Goal: Information Seeking & Learning: Check status

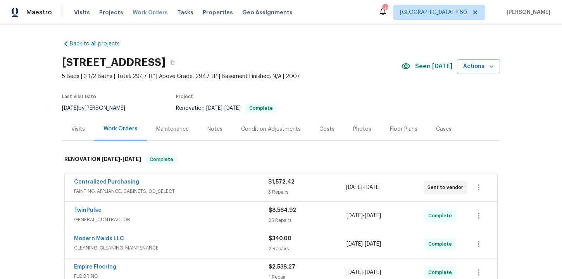
click at [151, 12] on span "Work Orders" at bounding box center [150, 13] width 35 height 8
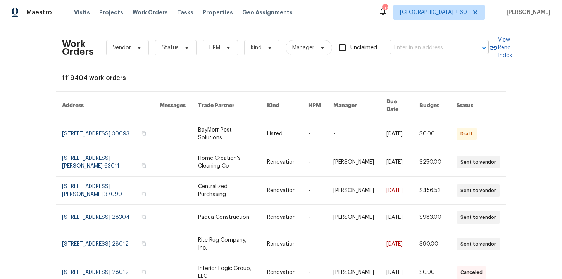
click at [399, 52] on input "text" at bounding box center [429, 48] width 78 height 12
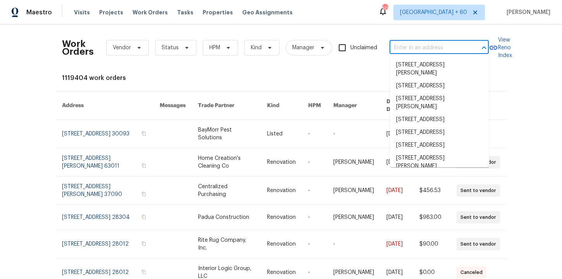
paste input "[STREET_ADDRESS]"
type input "[STREET_ADDRESS]"
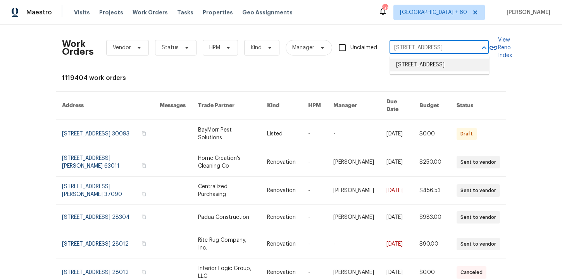
click at [411, 66] on li "[STREET_ADDRESS]" at bounding box center [439, 65] width 99 height 13
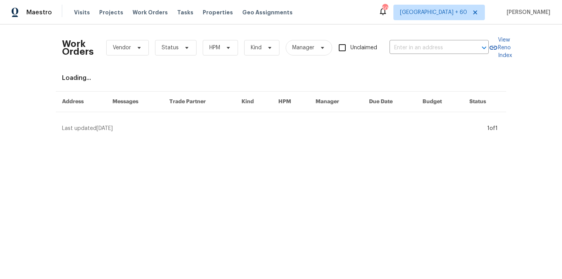
type input "[STREET_ADDRESS]"
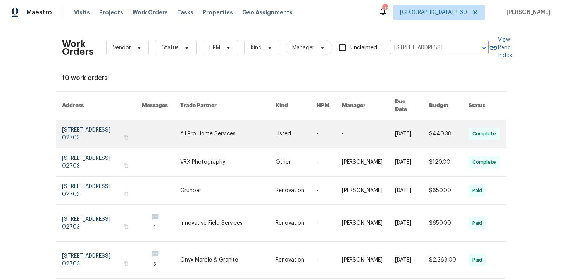
click at [89, 123] on link at bounding box center [102, 134] width 80 height 28
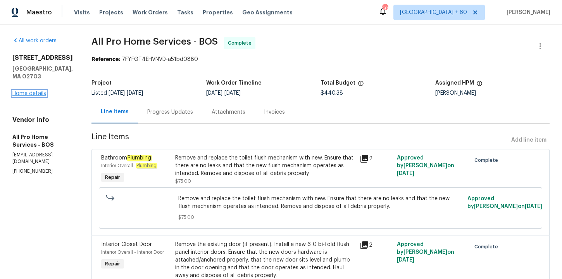
click at [34, 91] on link "Home details" at bounding box center [29, 93] width 34 height 5
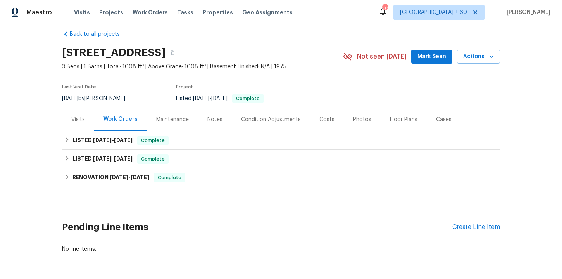
scroll to position [11, 0]
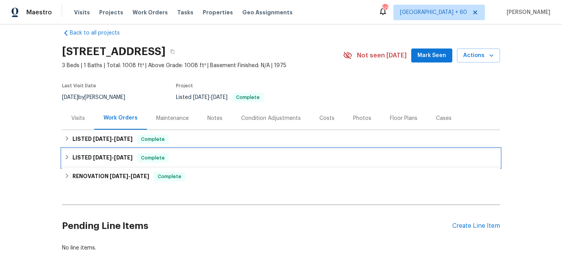
click at [183, 155] on div "LISTED [DATE] - [DATE] Complete" at bounding box center [280, 157] width 433 height 9
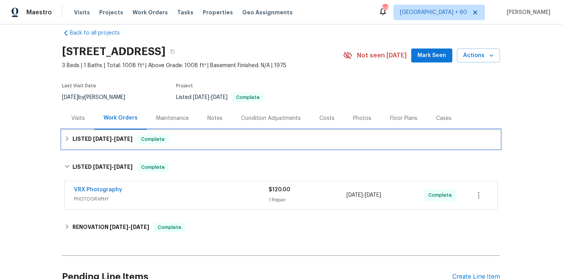
click at [184, 141] on div "LISTED [DATE] - [DATE] Complete" at bounding box center [280, 139] width 433 height 9
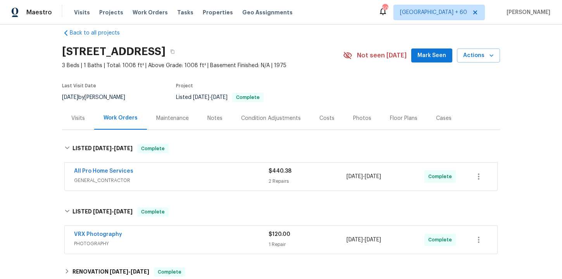
click at [193, 172] on div "All Pro Home Services" at bounding box center [171, 171] width 195 height 9
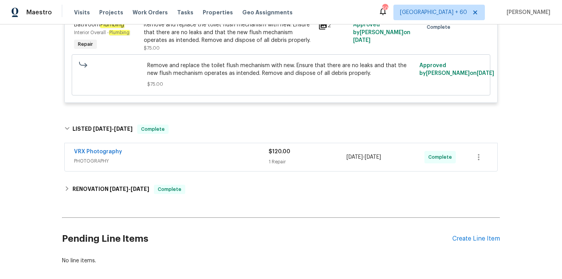
scroll to position [354, 0]
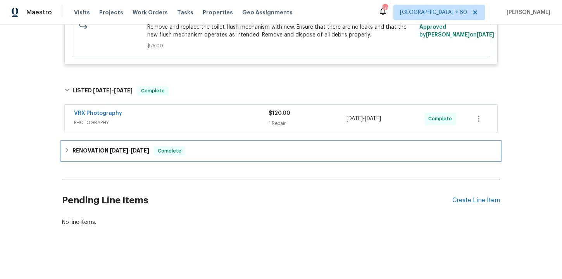
click at [200, 158] on div "RENOVATION [DATE] - [DATE] Complete" at bounding box center [281, 151] width 438 height 19
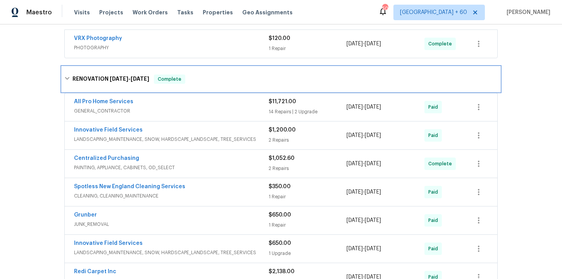
scroll to position [349, 0]
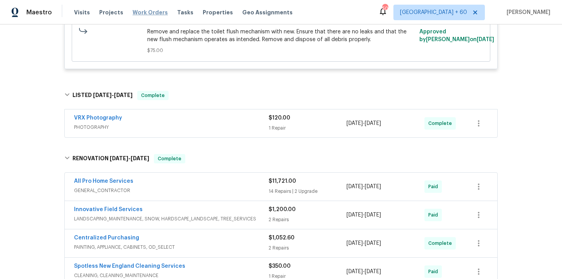
click at [149, 12] on span "Work Orders" at bounding box center [150, 13] width 35 height 8
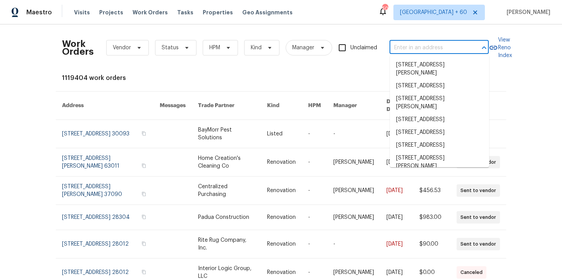
click at [408, 48] on input "text" at bounding box center [429, 48] width 78 height 12
paste input "[STREET_ADDRESS][PERSON_NAME]"
type input "[STREET_ADDRESS][PERSON_NAME]"
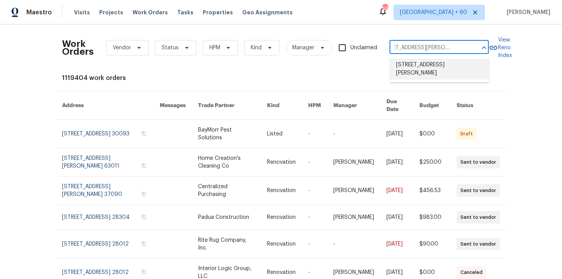
click at [423, 64] on li "[STREET_ADDRESS][PERSON_NAME]" at bounding box center [439, 69] width 99 height 21
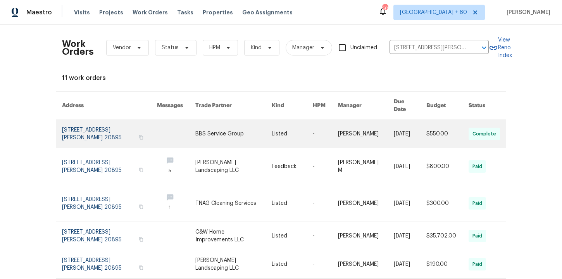
click at [106, 127] on link at bounding box center [109, 134] width 95 height 28
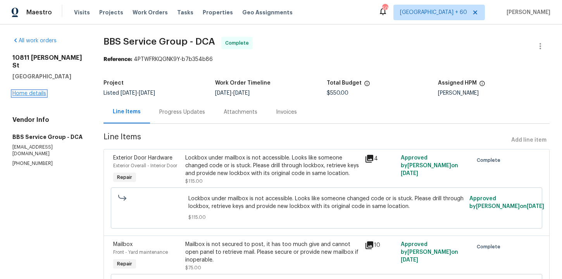
click at [41, 91] on link "Home details" at bounding box center [29, 93] width 34 height 5
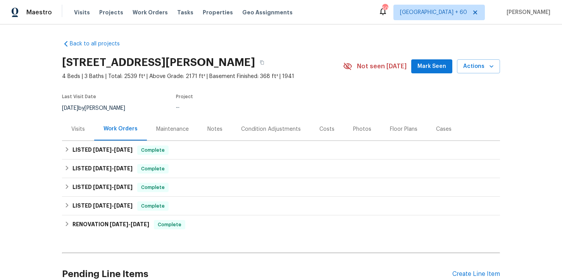
scroll to position [16, 0]
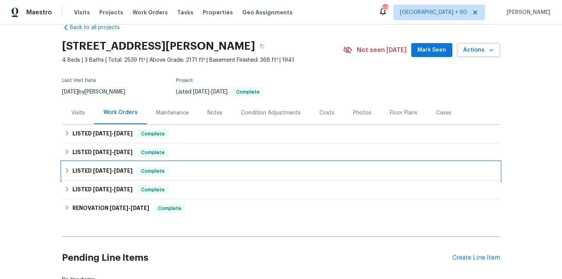
click at [207, 174] on div "LISTED [DATE] - [DATE] Complete" at bounding box center [280, 170] width 433 height 9
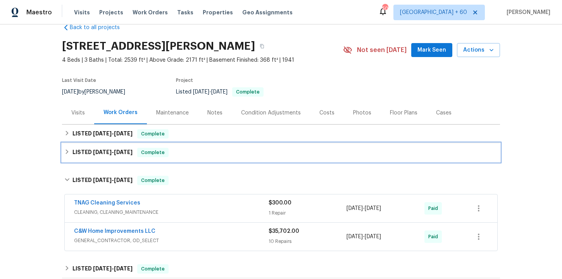
click at [203, 161] on div "LISTED [DATE] - [DATE] Complete" at bounding box center [281, 152] width 438 height 19
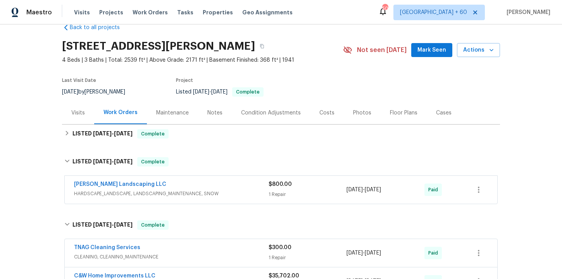
click at [204, 183] on div "[PERSON_NAME] Landscaping LLC" at bounding box center [171, 184] width 195 height 9
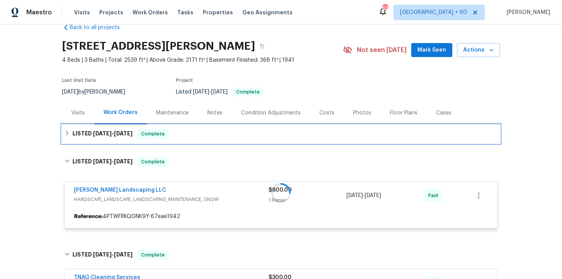
click at [195, 134] on div "LISTED [DATE] - [DATE] Complete" at bounding box center [280, 133] width 433 height 9
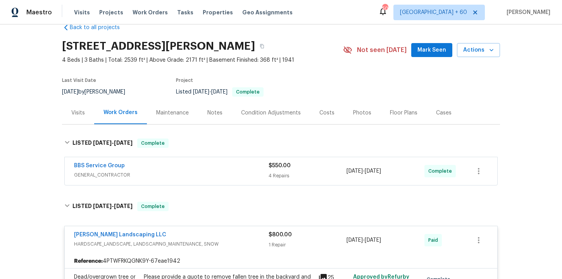
click at [202, 169] on div "BBS Service Group" at bounding box center [171, 166] width 195 height 9
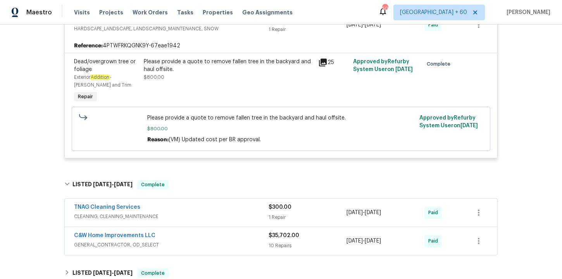
scroll to position [646, 0]
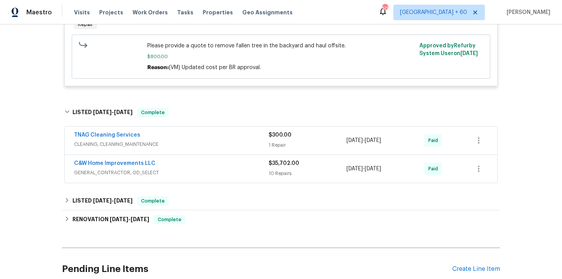
click at [202, 169] on div "C&W Home Improvements LLC" at bounding box center [171, 163] width 195 height 9
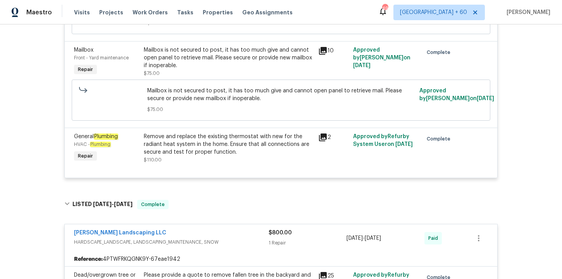
scroll to position [0, 0]
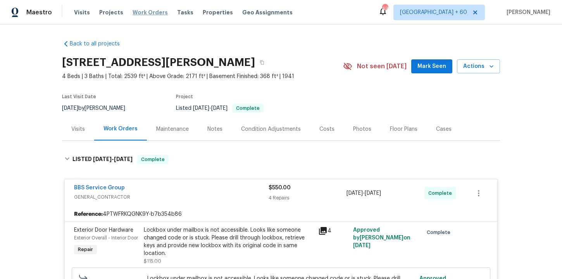
click at [143, 12] on span "Work Orders" at bounding box center [150, 13] width 35 height 8
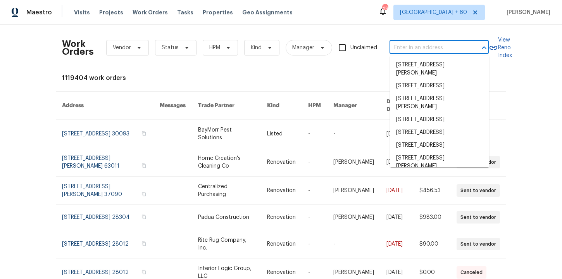
click at [407, 48] on input "text" at bounding box center [429, 48] width 78 height 12
paste input "[STREET_ADDRESS]"
type input "[STREET_ADDRESS]"
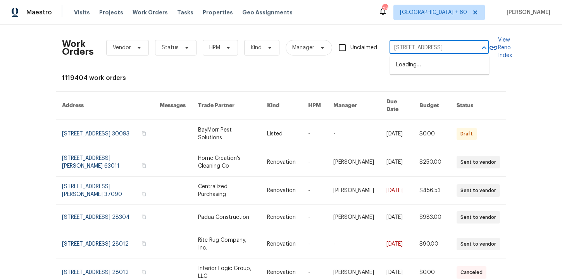
scroll to position [0, 43]
click at [419, 70] on li "[STREET_ADDRESS]" at bounding box center [439, 65] width 99 height 13
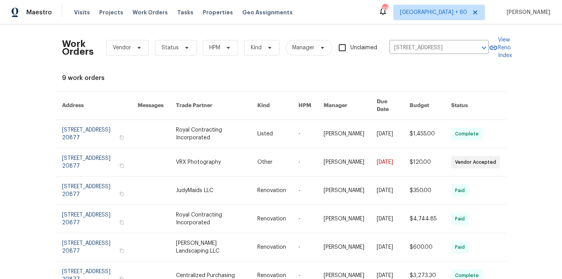
click at [94, 129] on link at bounding box center [100, 134] width 76 height 28
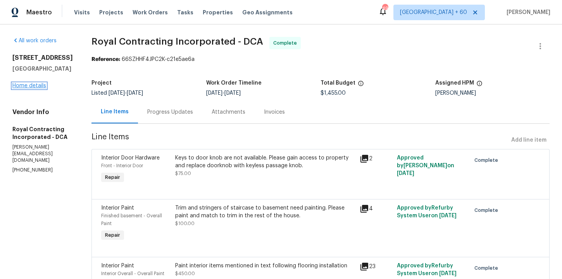
click at [39, 84] on link "Home details" at bounding box center [29, 85] width 34 height 5
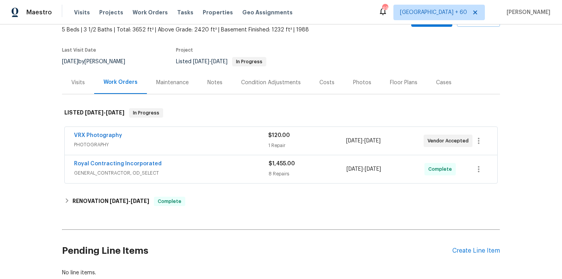
scroll to position [49, 0]
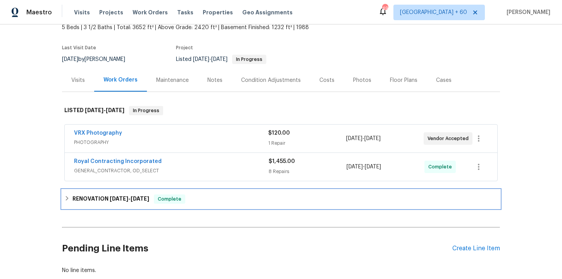
click at [215, 205] on div "RENOVATION [DATE] - [DATE] Complete" at bounding box center [281, 199] width 438 height 19
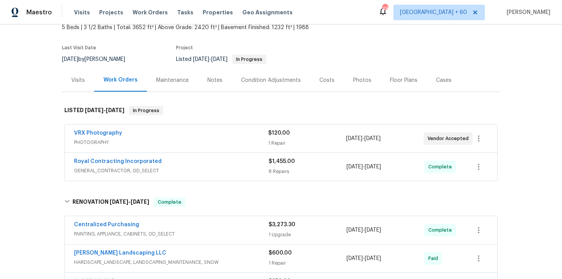
click at [209, 167] on span "GENERAL_CONTRACTOR, OD_SELECT" at bounding box center [171, 171] width 195 height 8
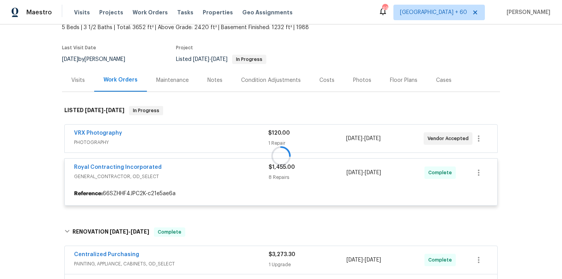
click at [213, 137] on div at bounding box center [281, 155] width 438 height 115
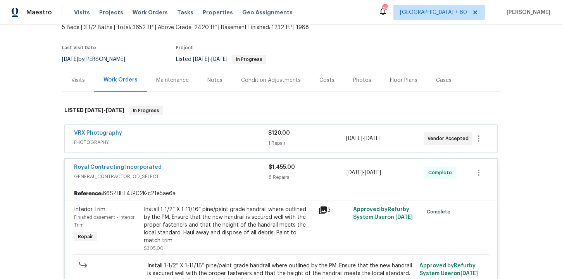
click at [223, 140] on span "PHOTOGRAPHY" at bounding box center [171, 142] width 194 height 8
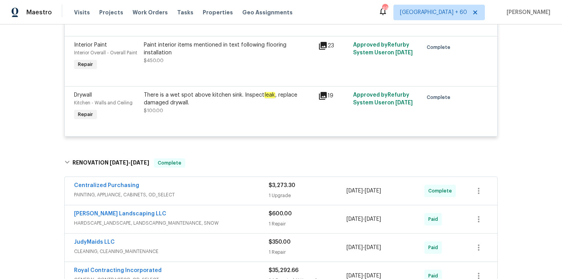
scroll to position [660, 0]
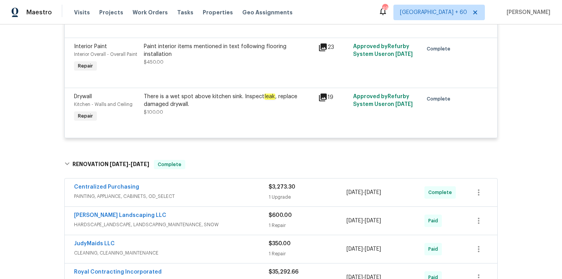
click at [249, 102] on div "There is a wet spot above kitchen sink. Inspect leak , replace damaged drywall." at bounding box center [229, 101] width 170 height 16
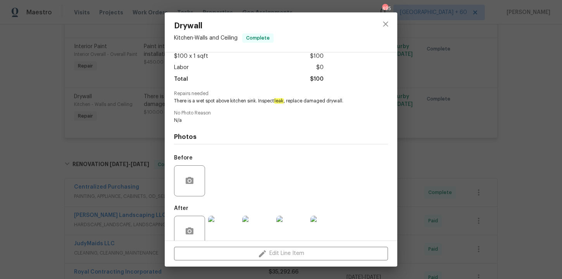
scroll to position [59, 0]
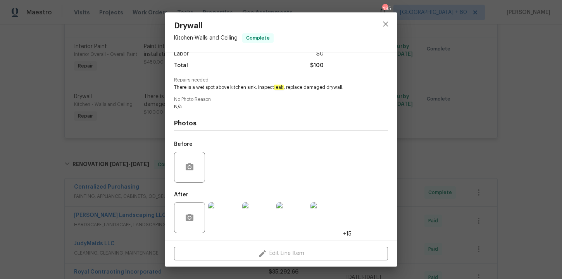
click at [221, 210] on img at bounding box center [223, 217] width 31 height 31
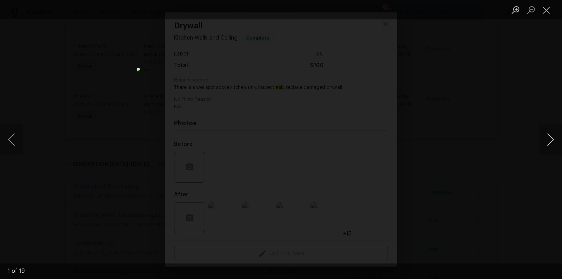
click at [546, 139] on button "Next image" at bounding box center [550, 139] width 23 height 31
click at [546, 138] on button "Next image" at bounding box center [550, 139] width 23 height 31
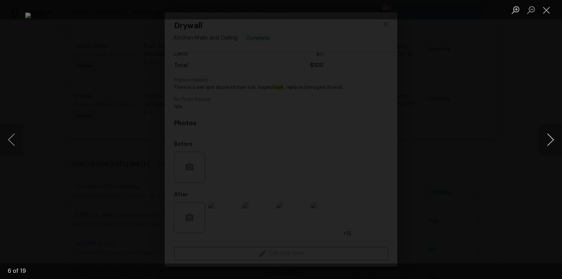
click at [546, 138] on button "Next image" at bounding box center [550, 139] width 23 height 31
click at [514, 45] on div "Lightbox" at bounding box center [281, 139] width 562 height 279
click at [505, 73] on div "Lightbox" at bounding box center [281, 139] width 562 height 279
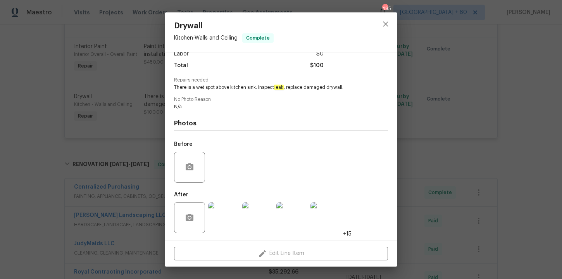
click at [504, 74] on div "Drywall Kitchen - Walls and Ceiling Complete Vendor Royal Contracting Incorpora…" at bounding box center [281, 139] width 562 height 279
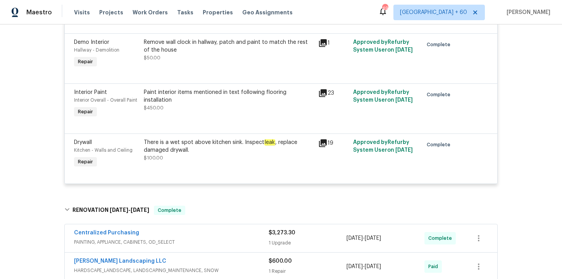
scroll to position [615, 0]
click at [146, 11] on span "Work Orders" at bounding box center [150, 13] width 35 height 8
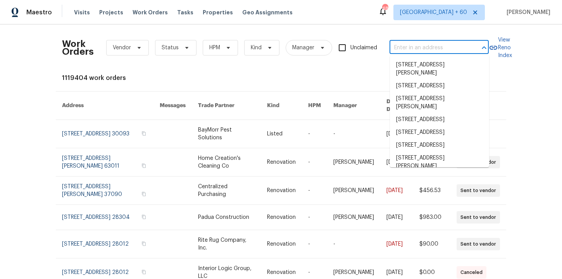
click at [402, 51] on input "text" at bounding box center [429, 48] width 78 height 12
paste input "[STREET_ADDRESS][PERSON_NAME]"
type input "[STREET_ADDRESS][PERSON_NAME]"
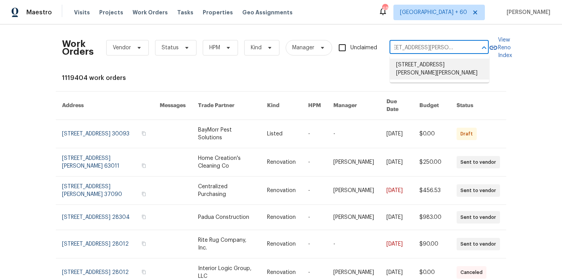
click at [429, 69] on li "[STREET_ADDRESS][PERSON_NAME][PERSON_NAME]" at bounding box center [439, 69] width 99 height 21
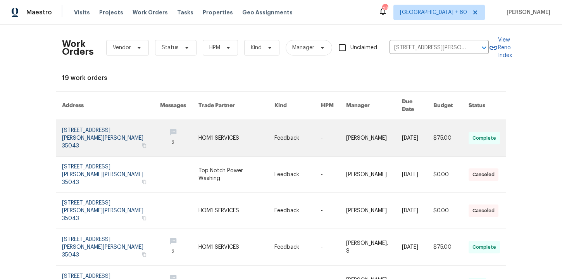
click at [99, 124] on link at bounding box center [111, 138] width 98 height 36
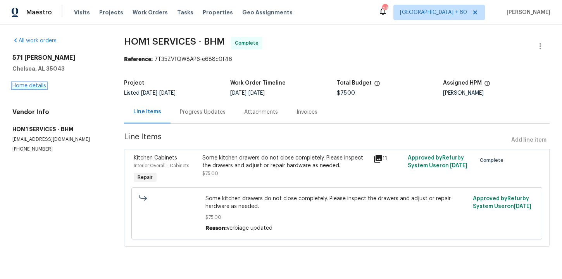
click at [37, 85] on link "Home details" at bounding box center [29, 85] width 34 height 5
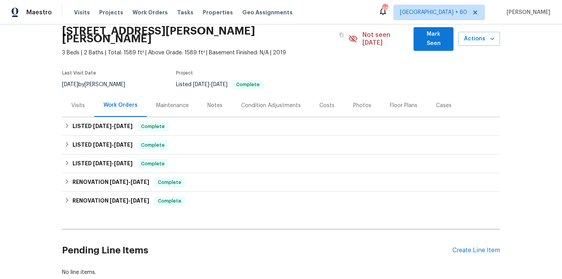
scroll to position [32, 0]
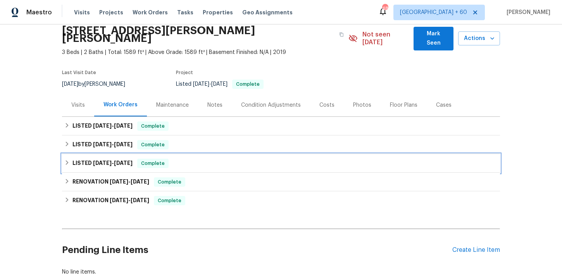
click at [189, 159] on div "LISTED [DATE] - [DATE] Complete" at bounding box center [280, 163] width 433 height 9
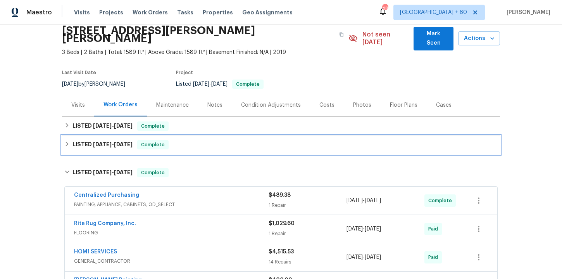
click at [197, 140] on div "LISTED [DATE] - [DATE] Complete" at bounding box center [280, 144] width 433 height 9
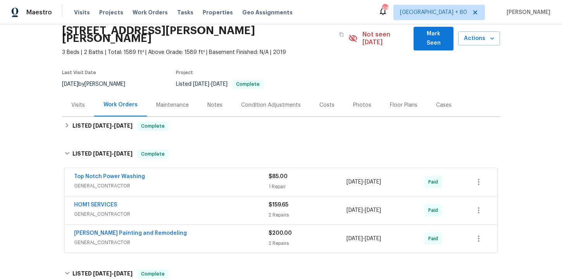
click at [198, 238] on span "GENERAL_CONTRACTOR" at bounding box center [171, 242] width 195 height 8
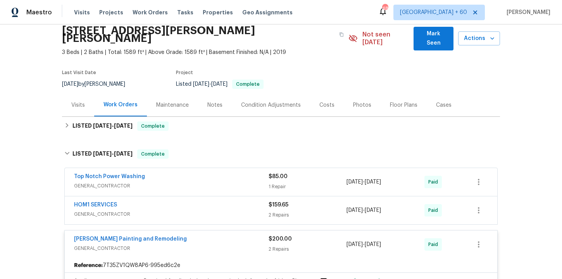
click at [192, 201] on div "HOM1 SERVICES" at bounding box center [171, 205] width 195 height 9
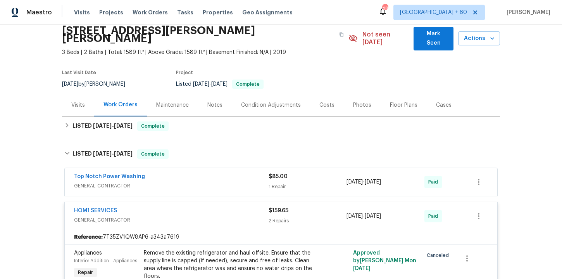
click at [188, 173] on div "Top Notch Power Washing" at bounding box center [171, 177] width 195 height 9
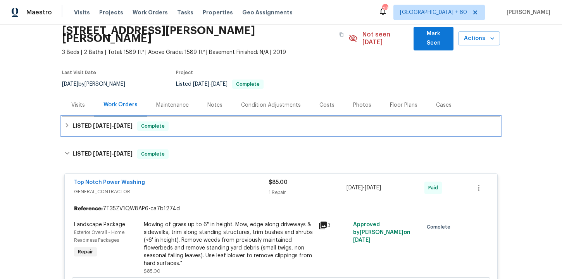
click at [189, 121] on div "LISTED [DATE] - [DATE] Complete" at bounding box center [280, 125] width 433 height 9
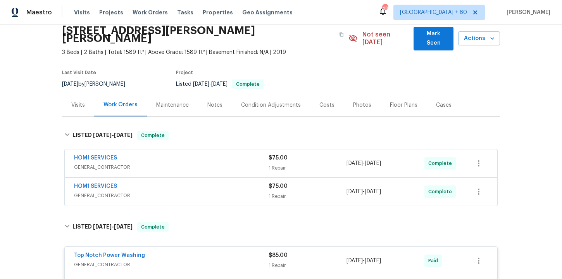
click at [188, 192] on span "GENERAL_CONTRACTOR" at bounding box center [171, 196] width 195 height 8
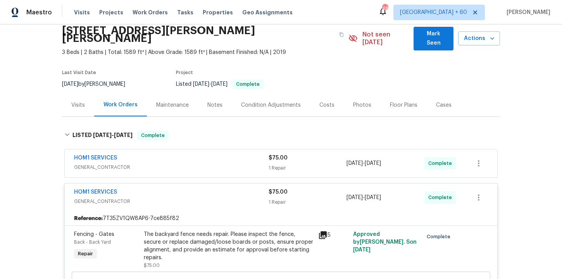
click at [182, 163] on span "GENERAL_CONTRACTOR" at bounding box center [171, 167] width 195 height 8
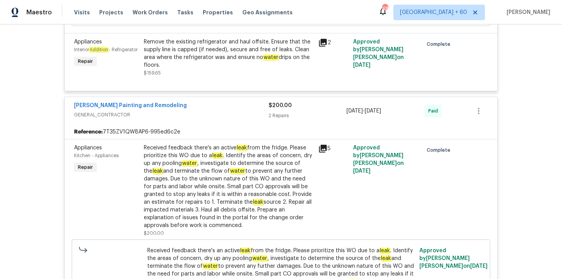
scroll to position [838, 0]
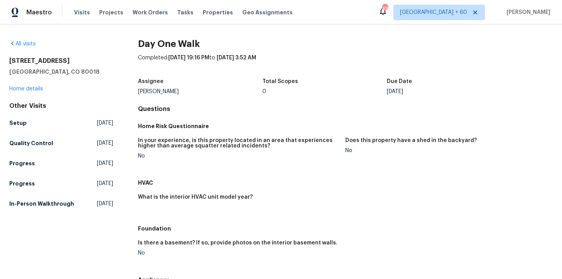
scroll to position [406, 0]
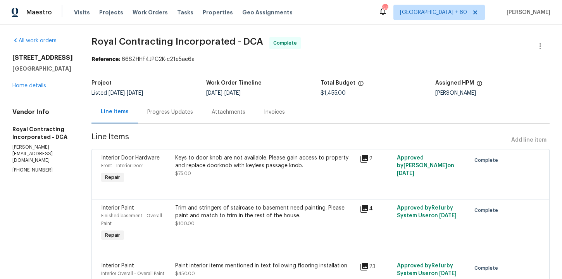
click at [184, 114] on div "Progress Updates" at bounding box center [170, 112] width 46 height 8
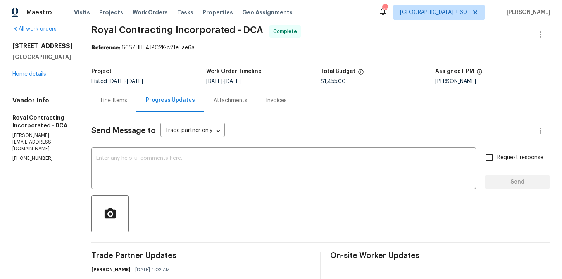
scroll to position [9, 0]
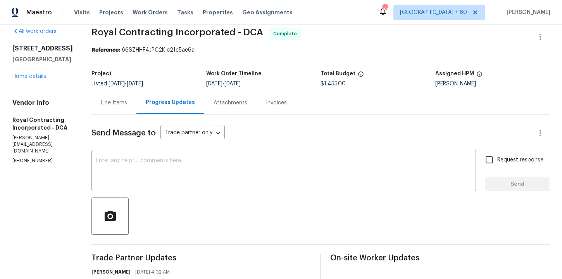
click at [135, 107] on div "Line Items" at bounding box center [114, 102] width 45 height 23
